Goal: Information Seeking & Learning: Learn about a topic

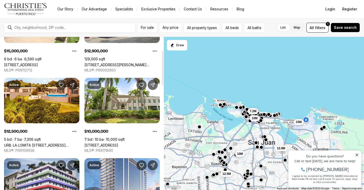
scroll to position [60, 0]
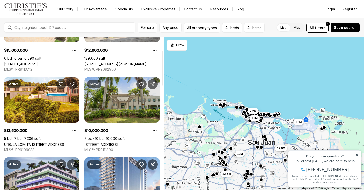
click at [118, 143] on link "[STREET_ADDRESS]" at bounding box center [101, 144] width 34 height 4
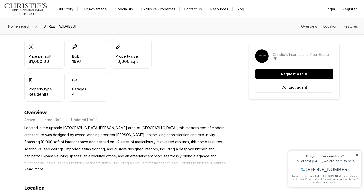
scroll to position [147, 0]
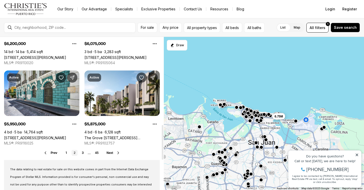
scroll to position [388, 0]
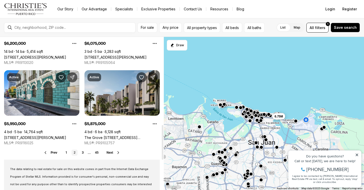
click at [121, 136] on link "The Grove 11B CARRION COURT, SAN JUAN PR, 00907" at bounding box center [121, 138] width 75 height 4
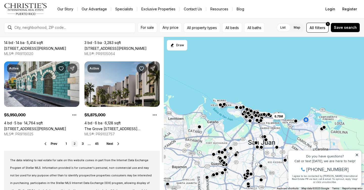
scroll to position [403, 0]
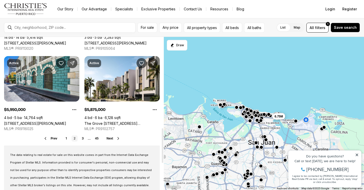
click at [110, 139] on span "Next" at bounding box center [110, 139] width 7 height 4
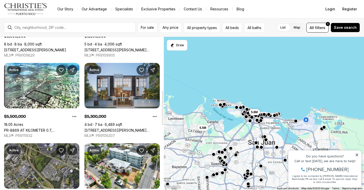
scroll to position [235, 0]
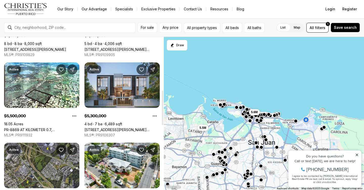
click at [112, 129] on link "1365 WILSON AVENUE WEST, HAVEN THE RESIDENCES, SAN JUAN PR, 00907" at bounding box center [121, 130] width 75 height 4
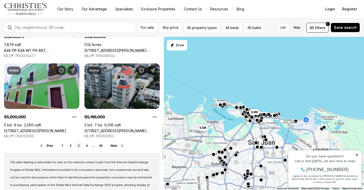
scroll to position [399, 0]
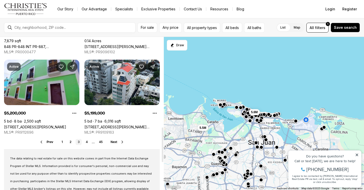
click at [114, 142] on span "Next" at bounding box center [114, 142] width 7 height 4
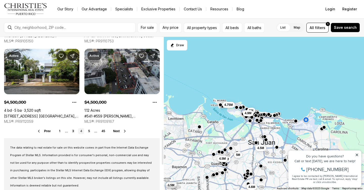
scroll to position [410, 0]
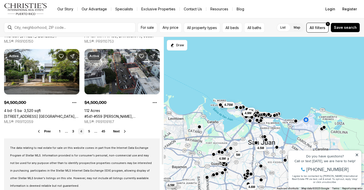
click at [118, 132] on span "Next" at bounding box center [116, 132] width 7 height 4
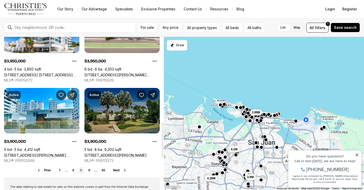
scroll to position [376, 0]
